Goal: Task Accomplishment & Management: Manage account settings

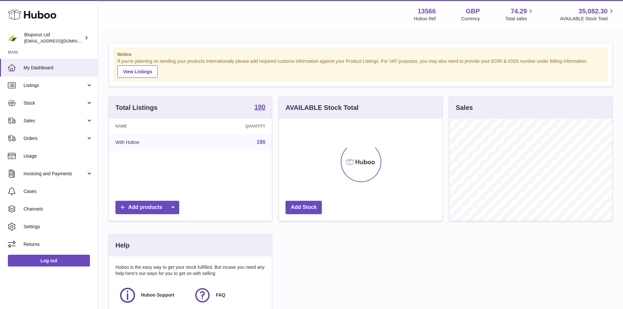
scroll to position [102, 165]
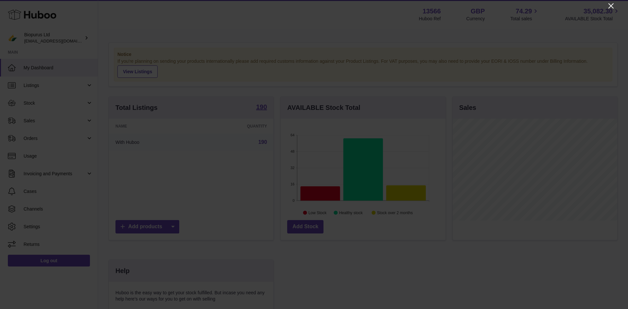
click at [609, 6] on icon "Close" at bounding box center [611, 6] width 8 height 8
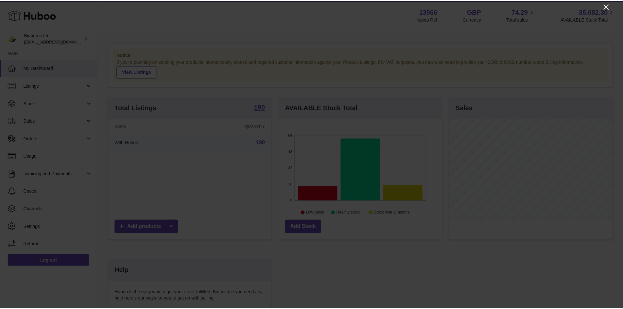
scroll to position [326765, 326704]
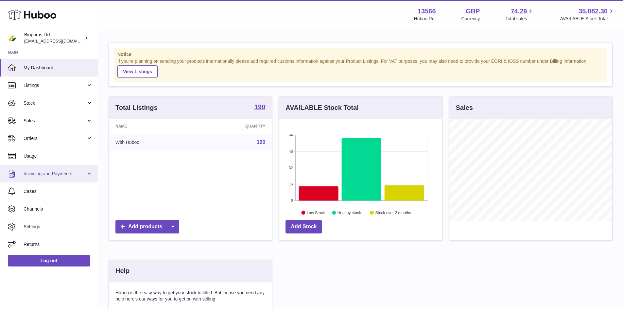
click at [56, 177] on span "Invoicing and Payments" at bounding box center [55, 174] width 62 height 6
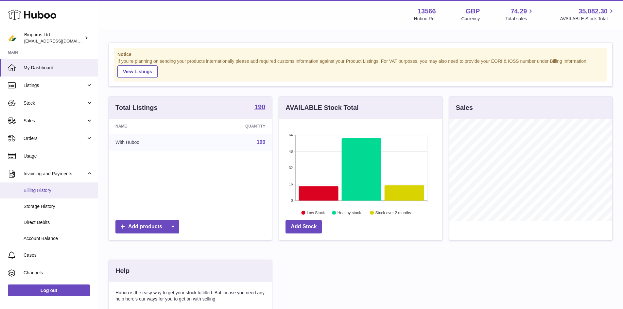
click at [50, 188] on span "Billing History" at bounding box center [58, 190] width 69 height 6
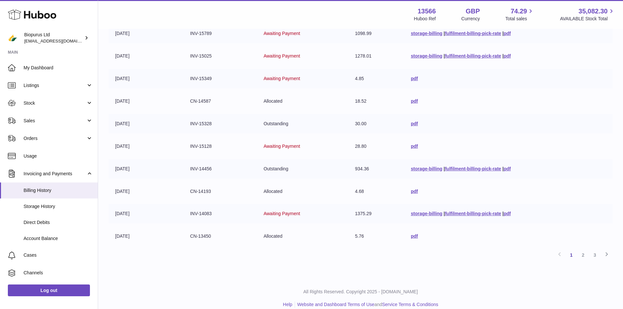
scroll to position [116, 0]
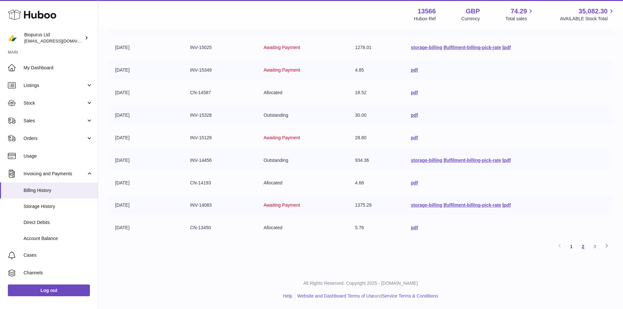
click at [582, 245] on link "2" at bounding box center [583, 247] width 12 height 12
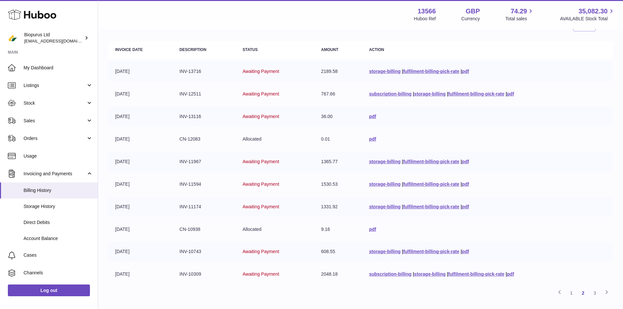
scroll to position [116, 0]
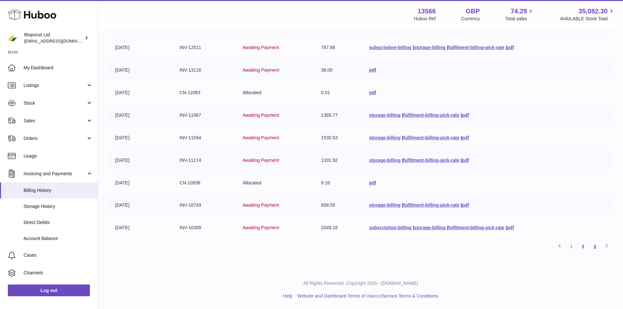
click at [597, 246] on link "3" at bounding box center [595, 247] width 12 height 12
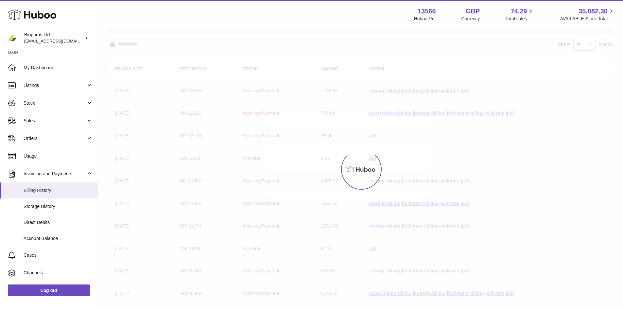
scroll to position [29, 0]
